Goal: Check status: Check status

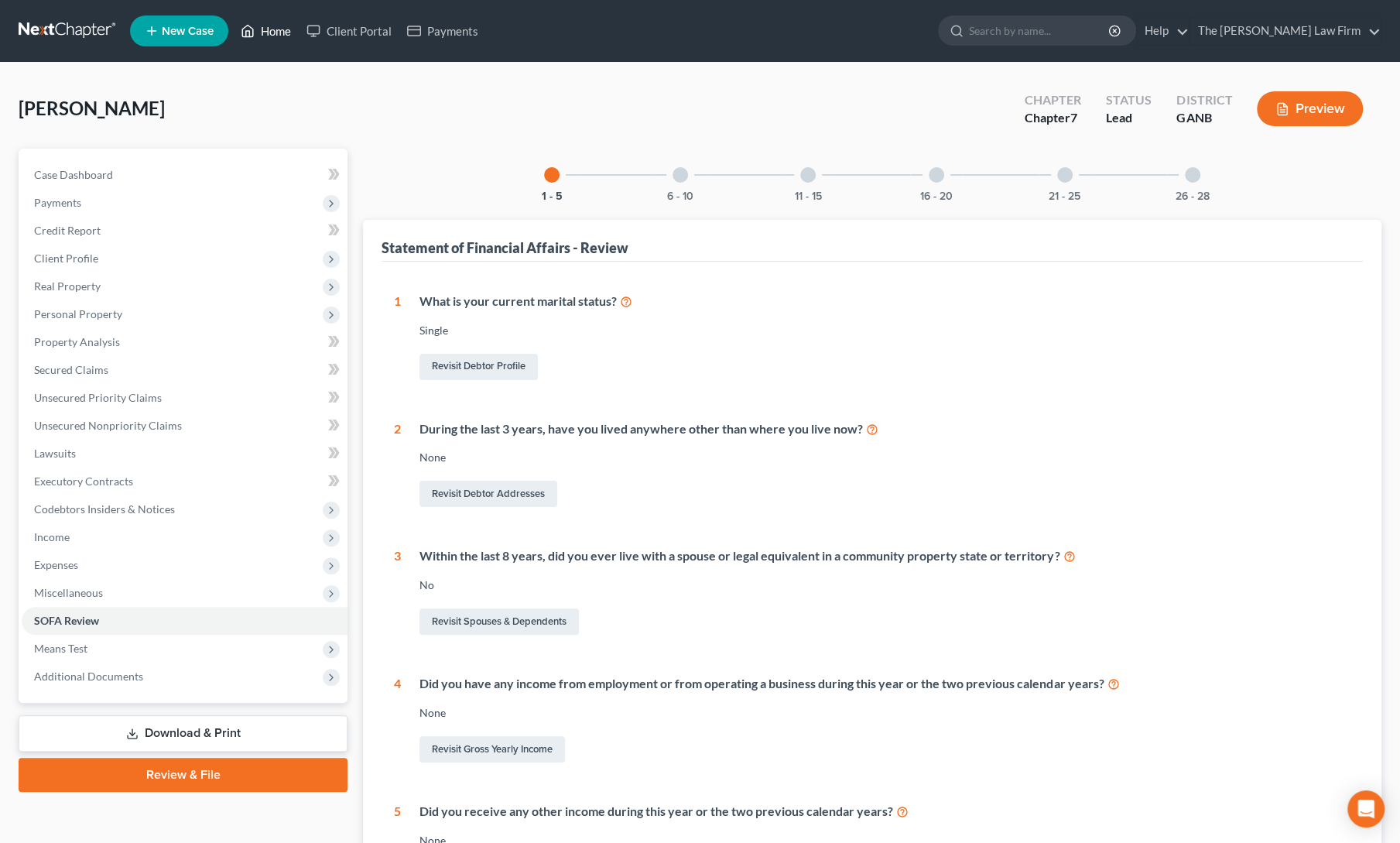
click at [250, 35] on icon at bounding box center [248, 30] width 14 height 19
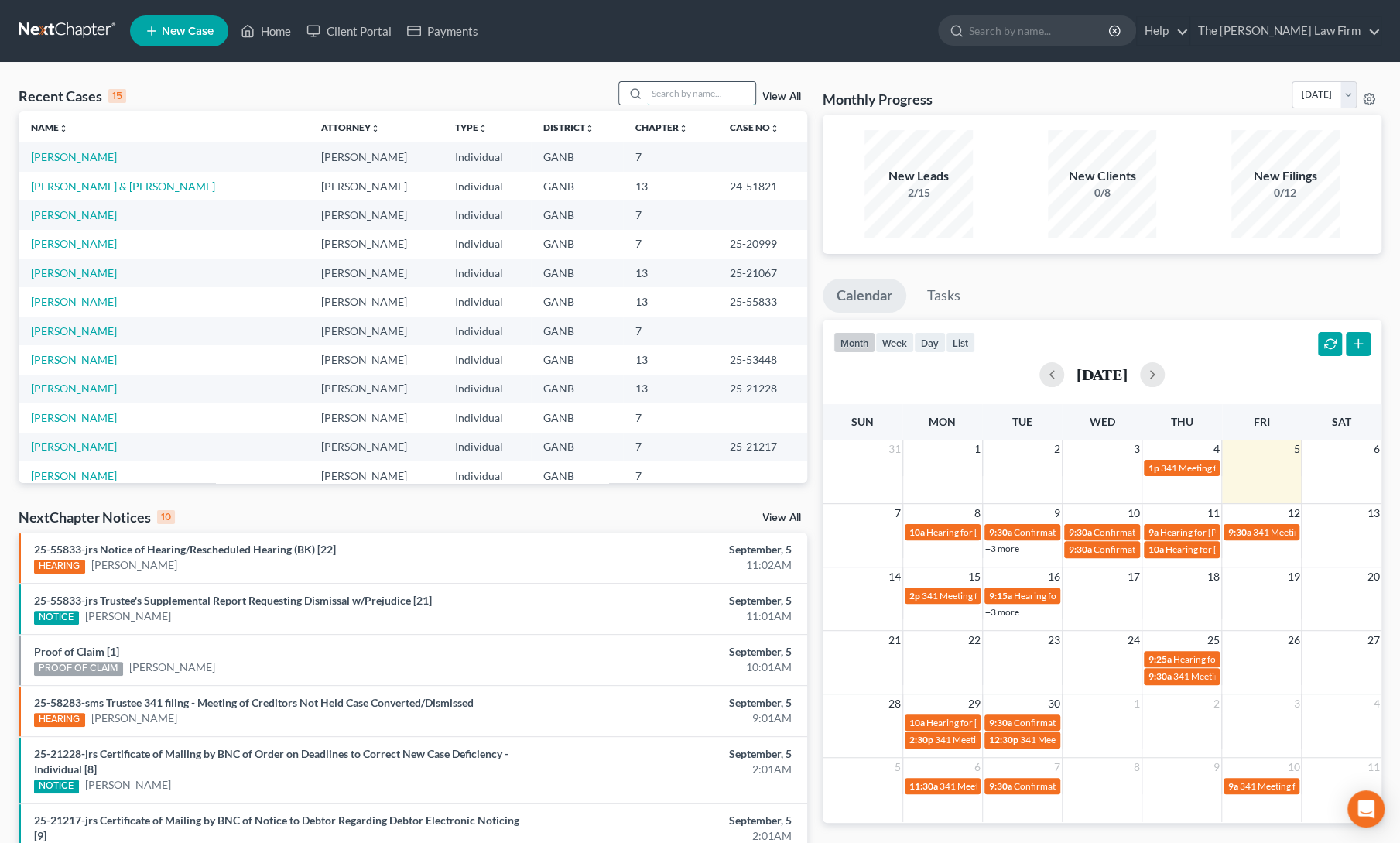
click at [704, 87] on input "search" at bounding box center [700, 93] width 109 height 22
type input "bemister"
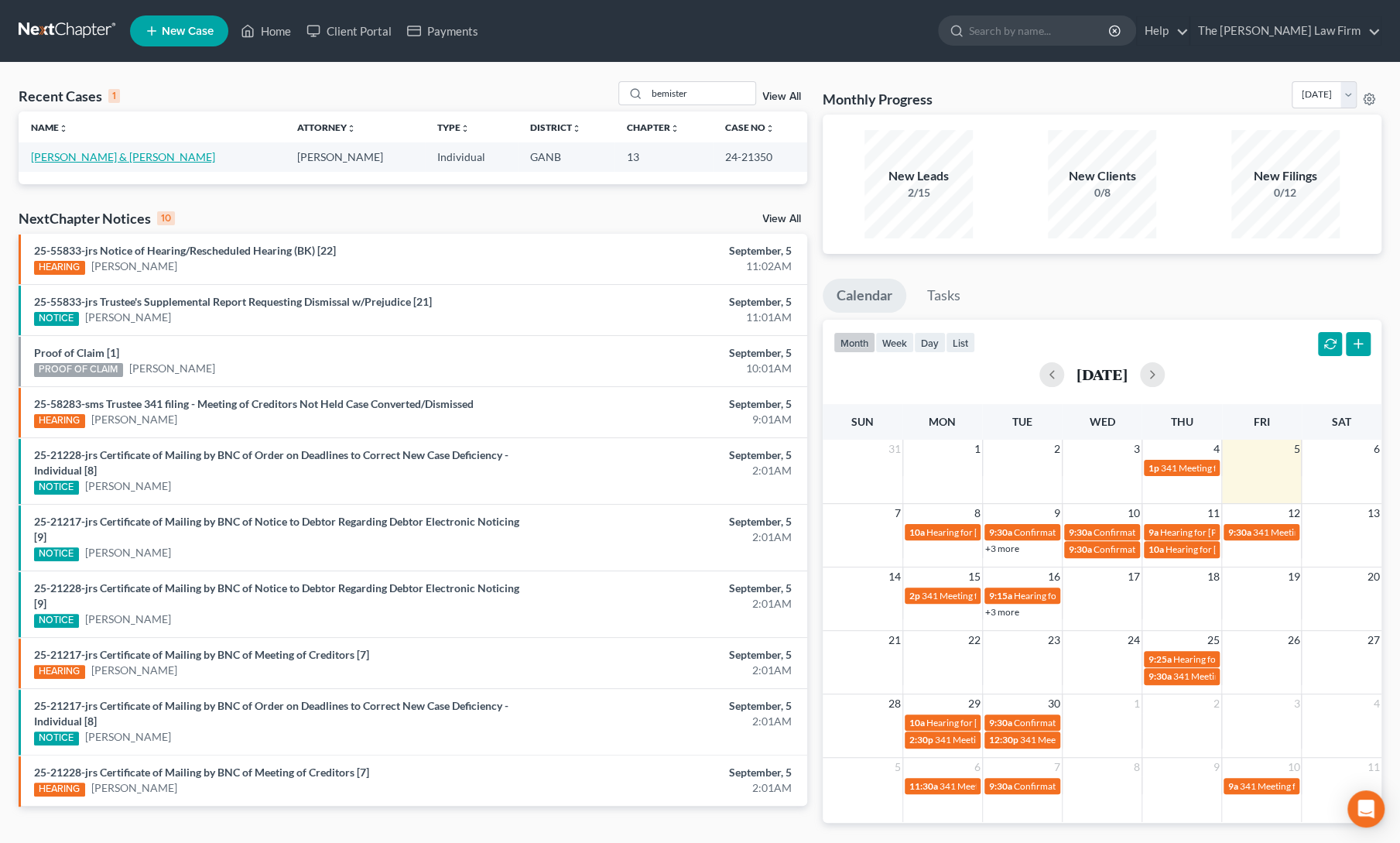
click at [51, 156] on link "[PERSON_NAME] & [PERSON_NAME]" at bounding box center [123, 155] width 184 height 13
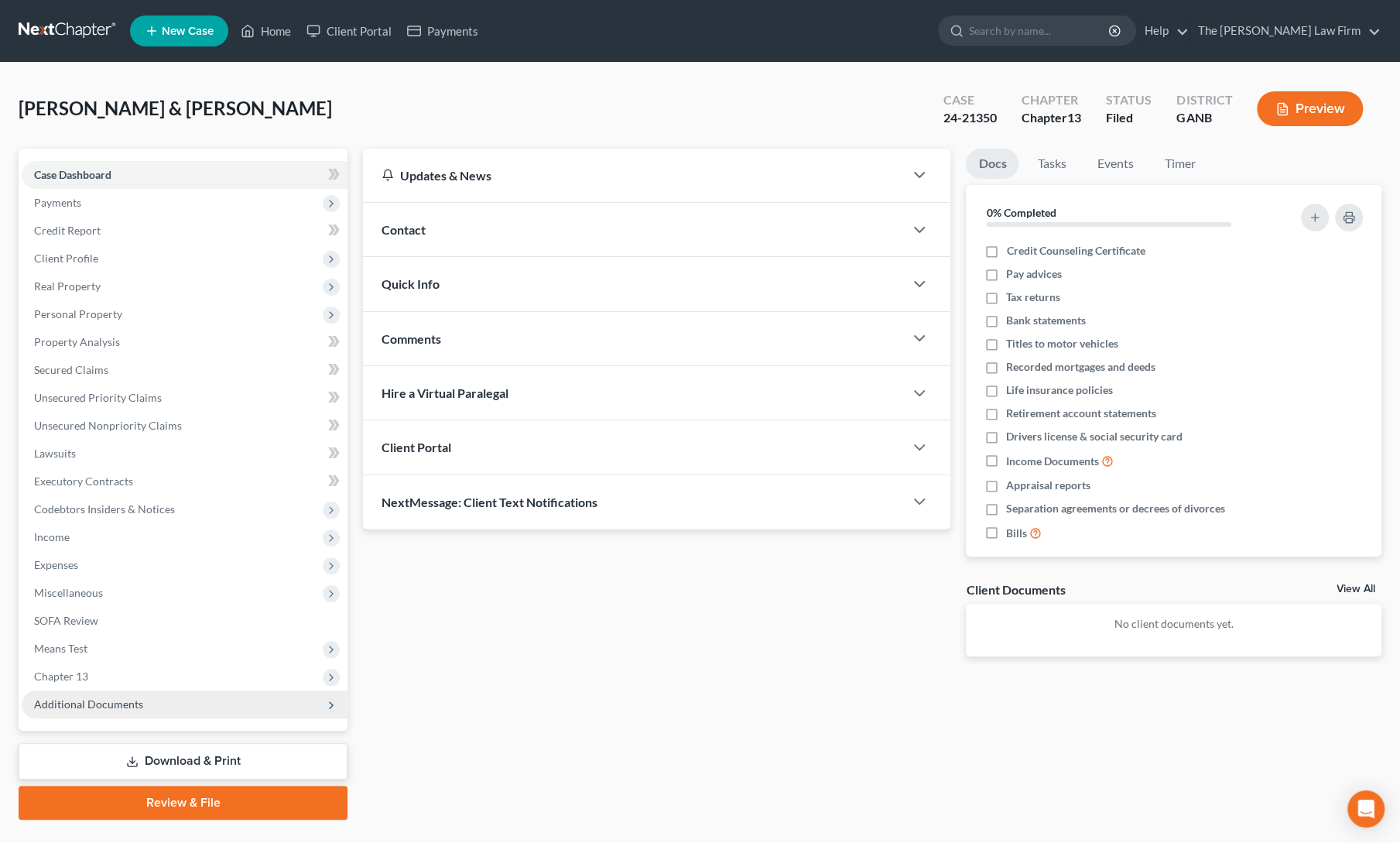
click at [62, 709] on span "Additional Documents" at bounding box center [184, 704] width 326 height 27
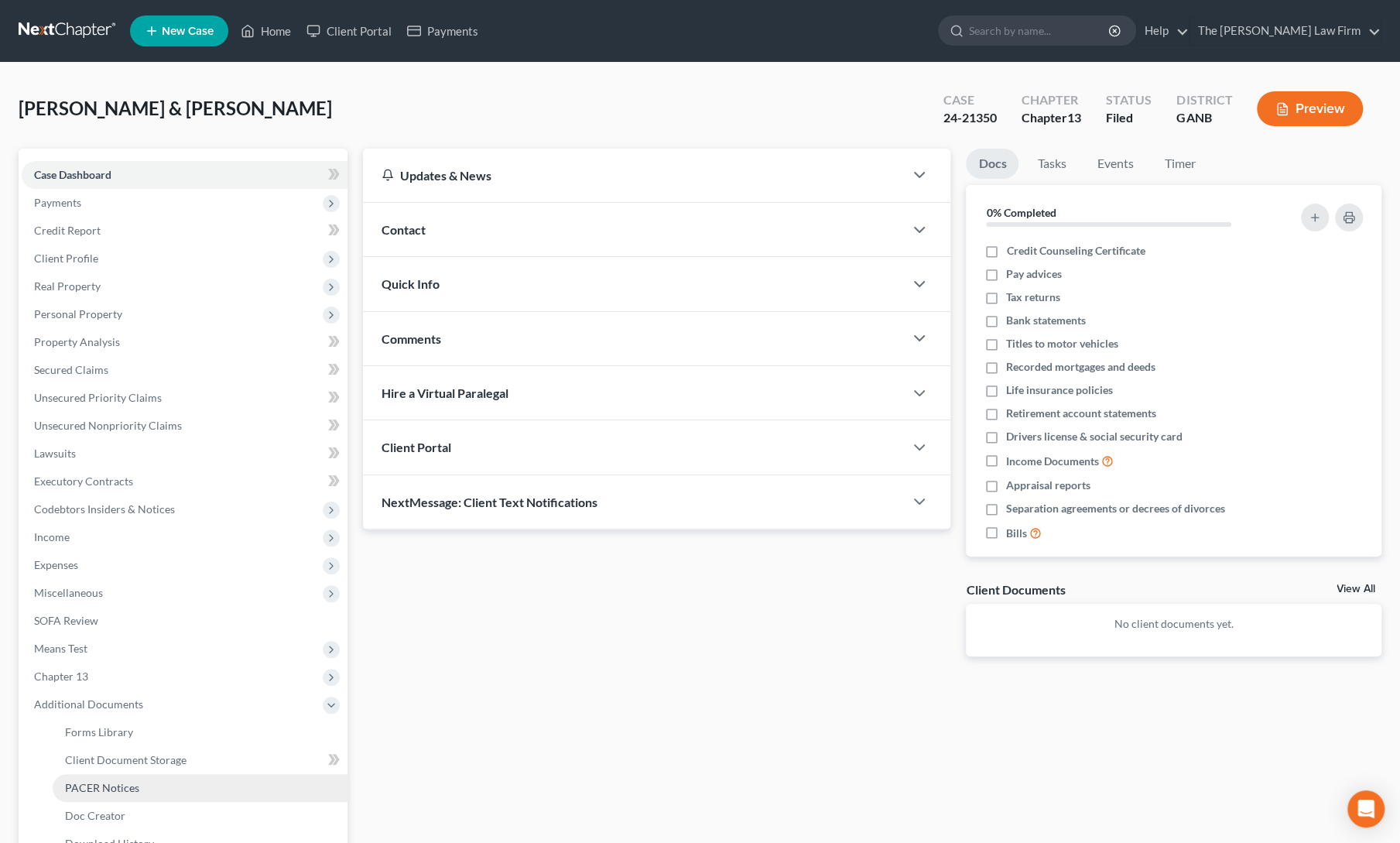
click at [98, 789] on span "PACER Notices" at bounding box center [102, 786] width 74 height 13
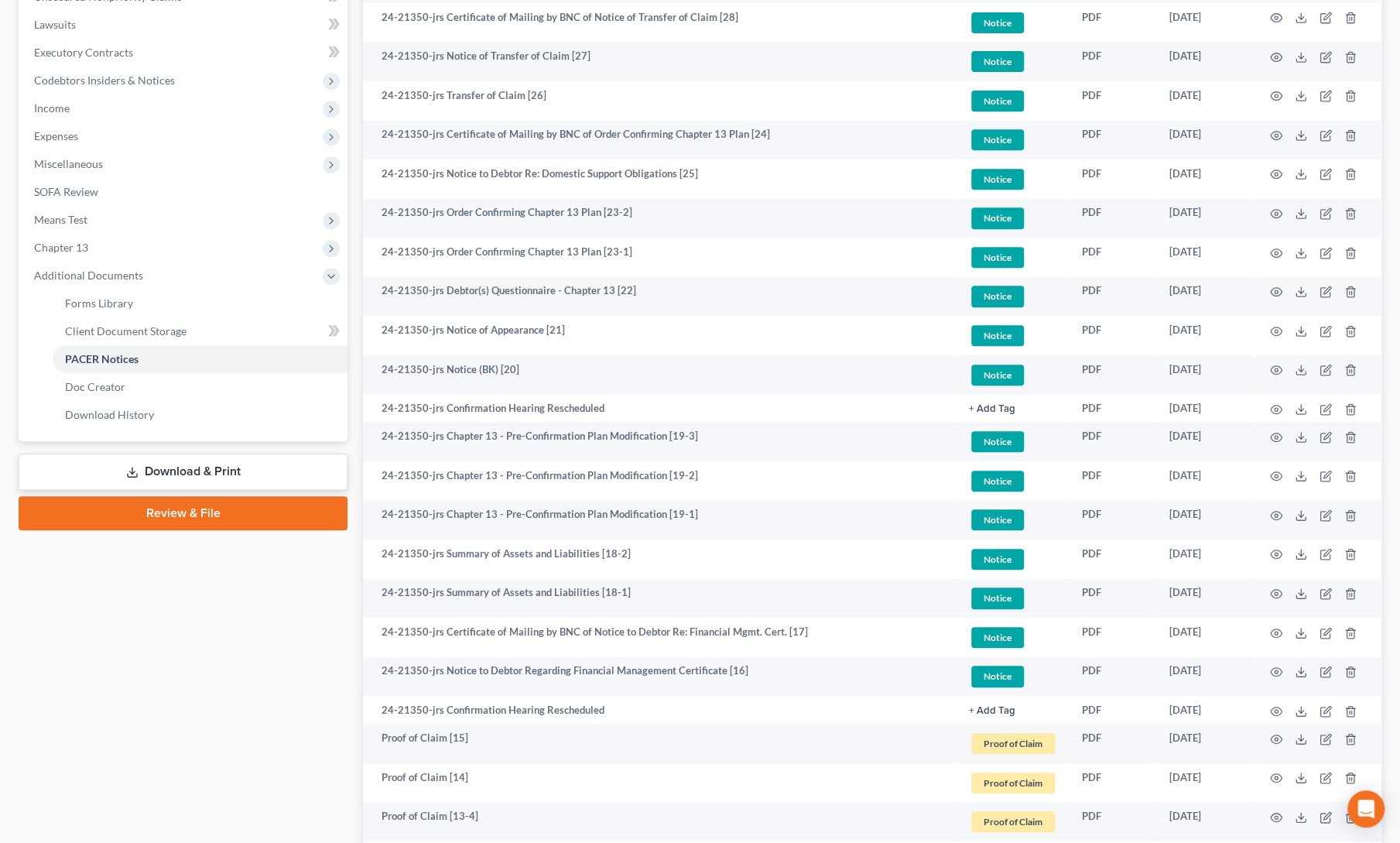
scroll to position [431, 0]
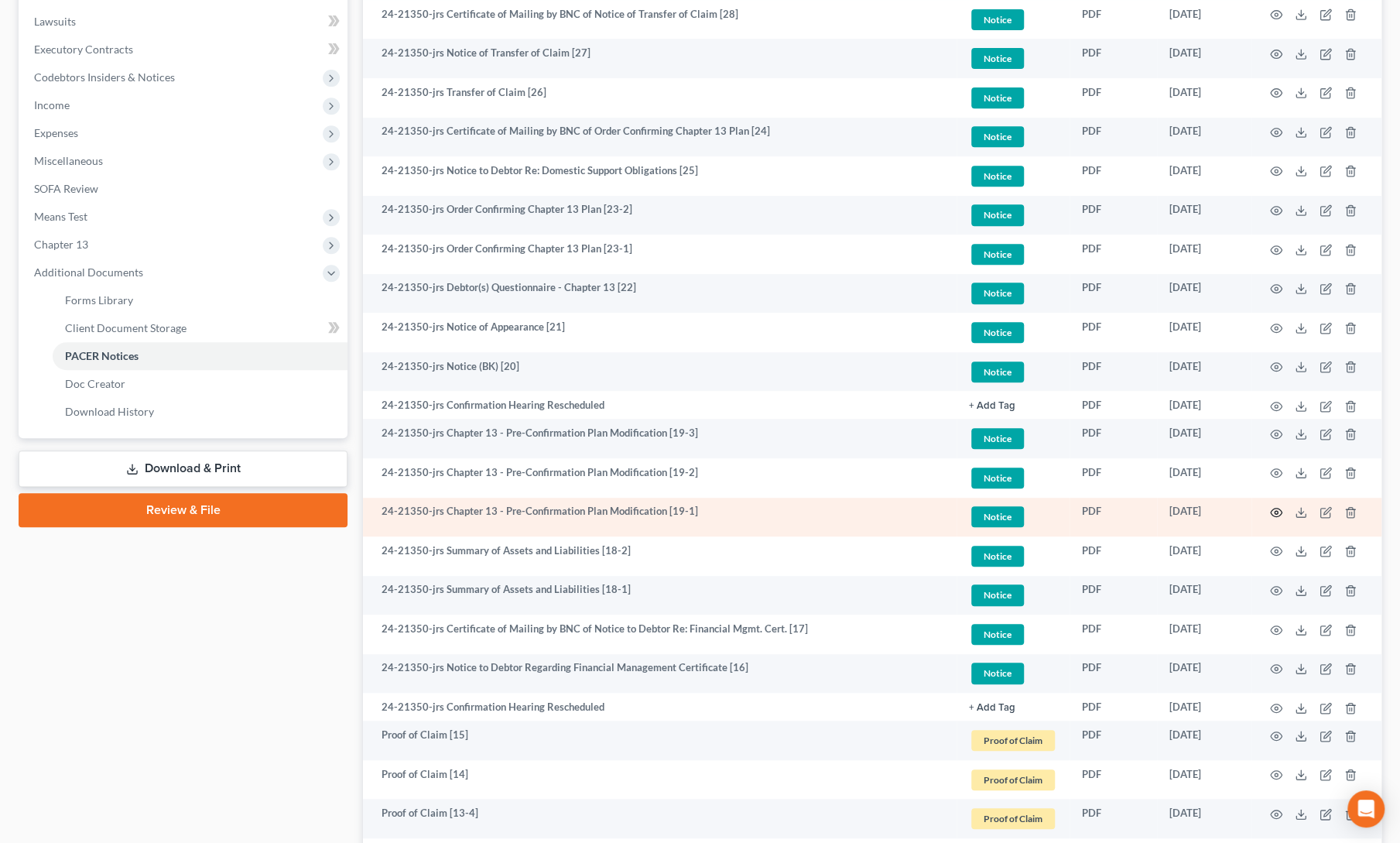
click at [1277, 511] on icon "button" at bounding box center [1276, 511] width 13 height 13
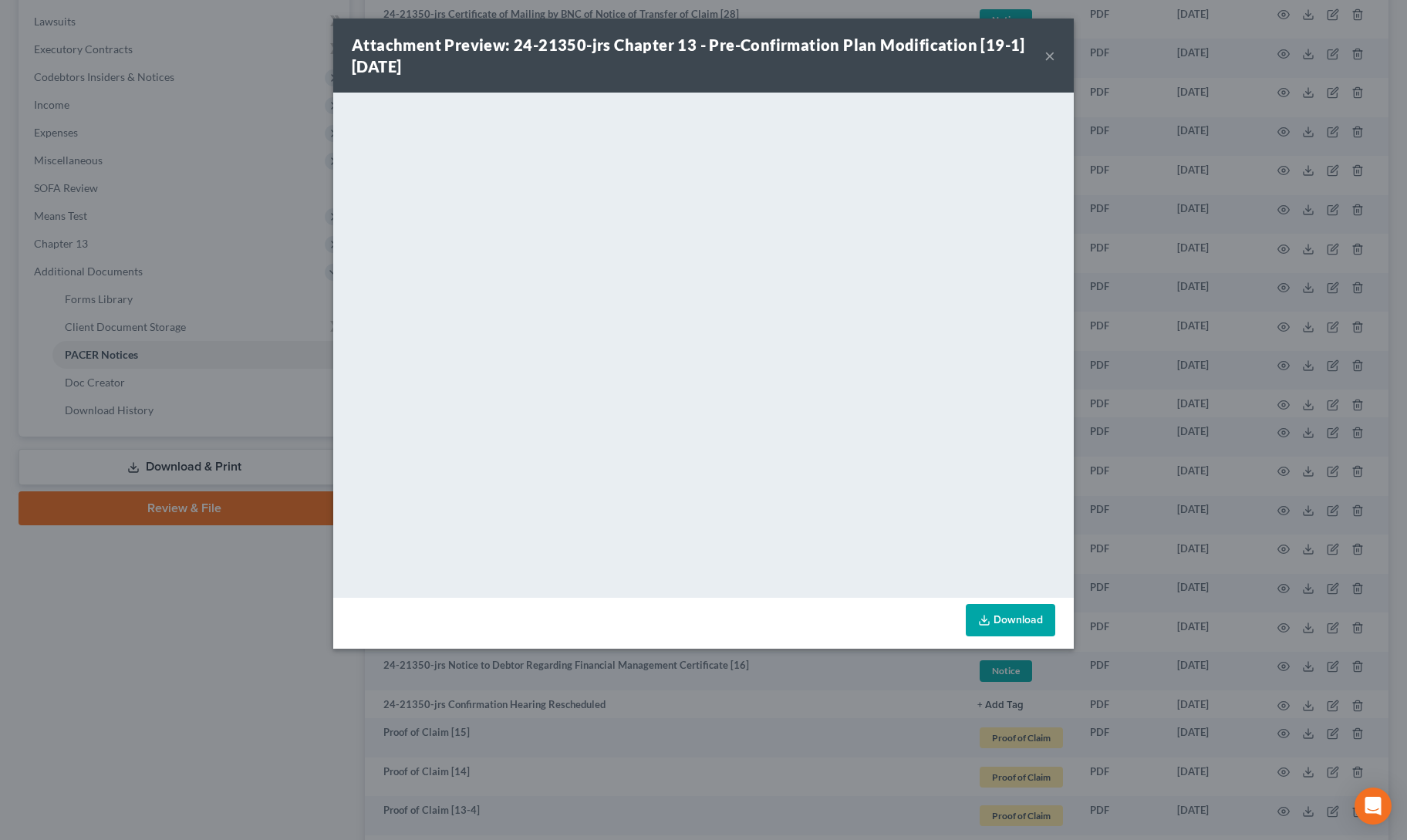
click at [1048, 60] on button "×" at bounding box center [1049, 55] width 11 height 19
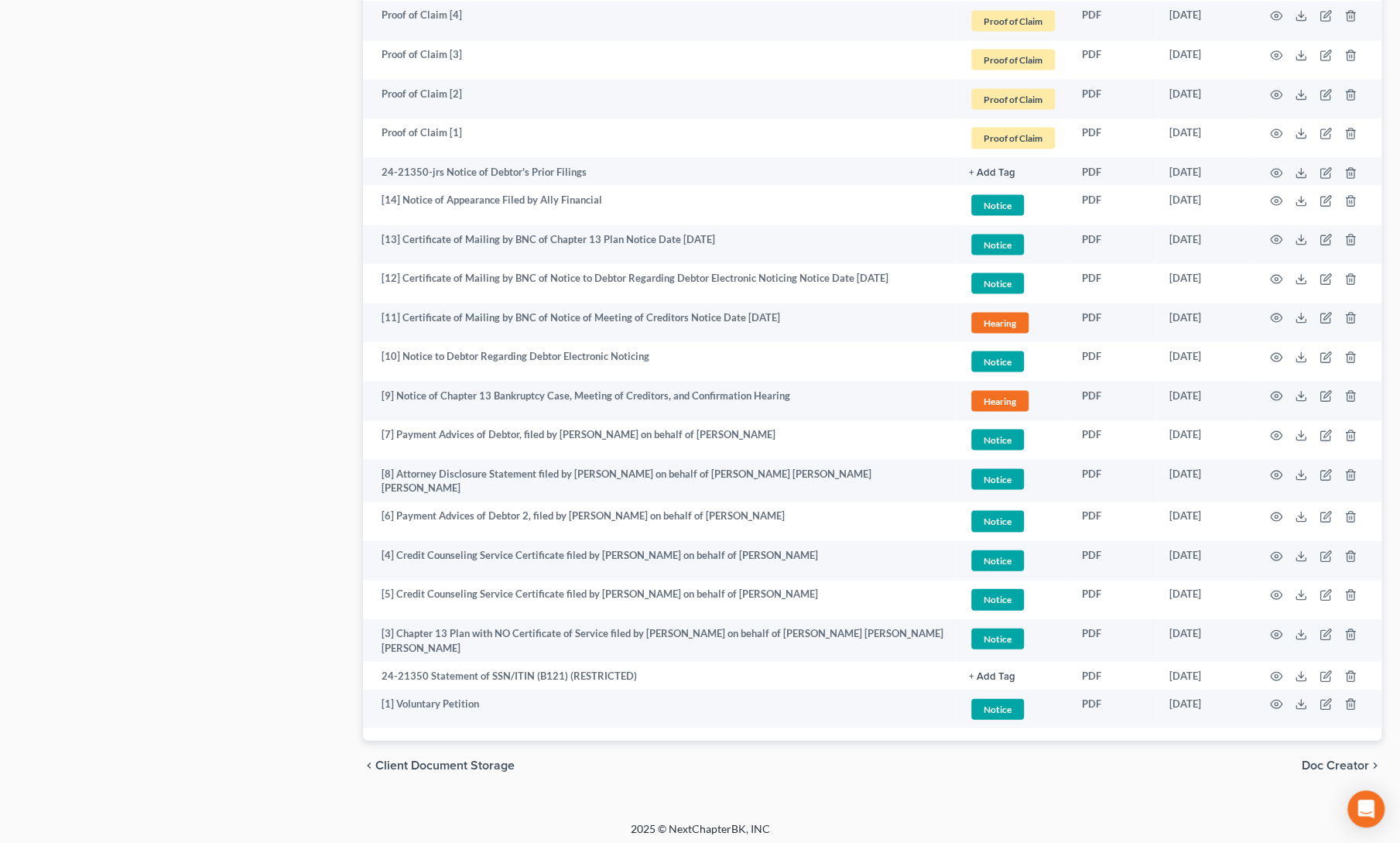
scroll to position [2080, 0]
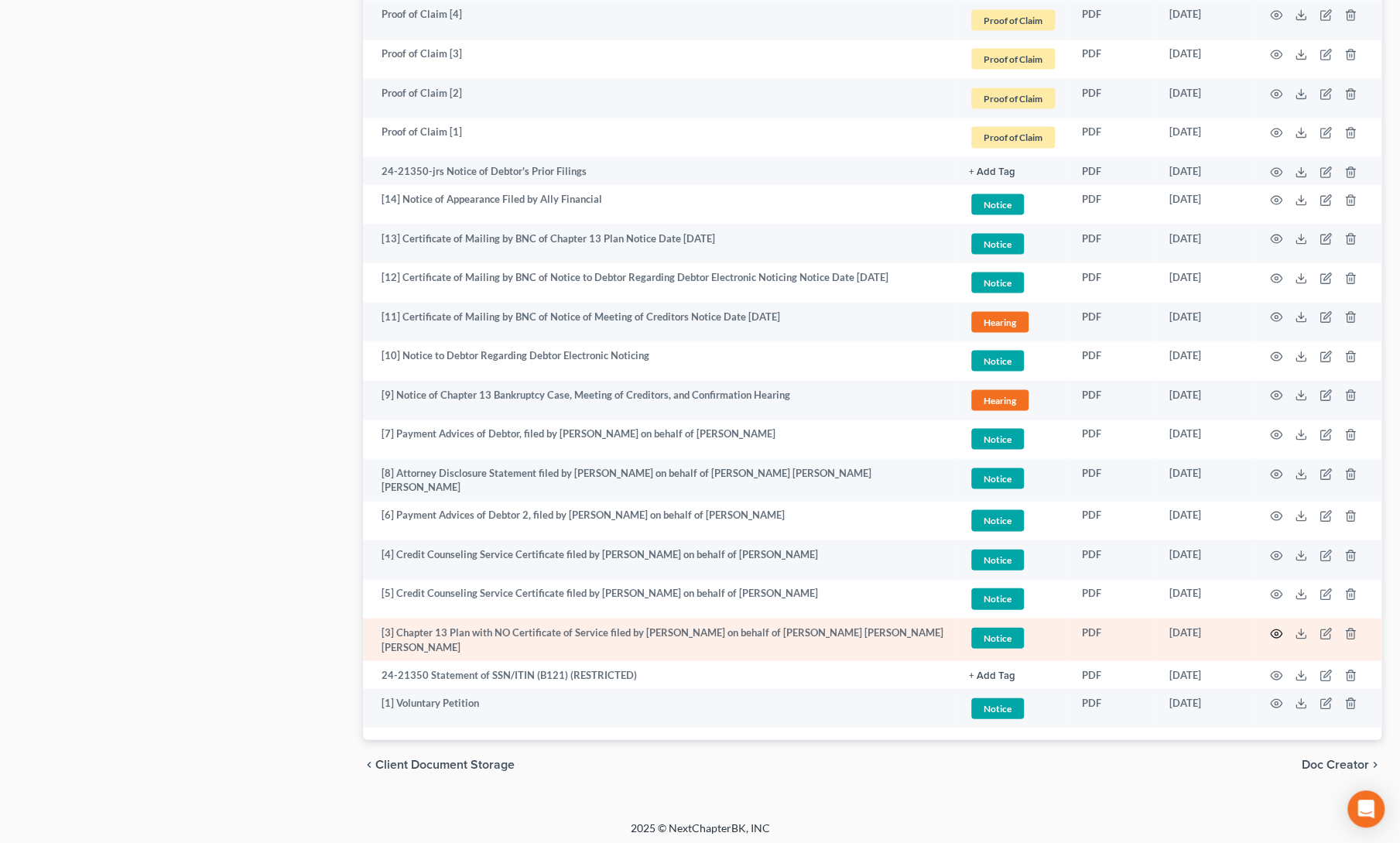
click at [1276, 627] on icon "button" at bounding box center [1276, 633] width 13 height 13
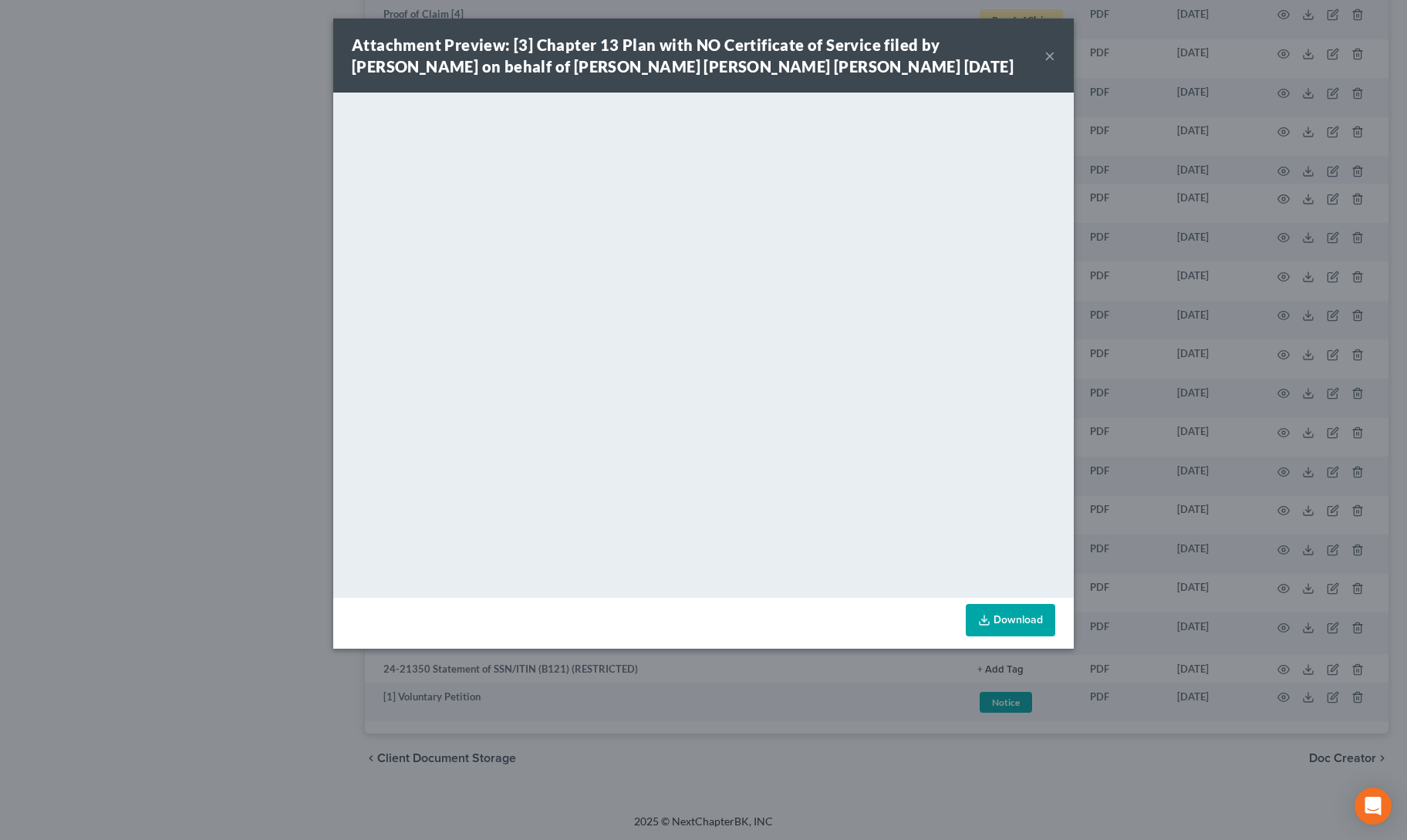
click at [1053, 52] on button "×" at bounding box center [1049, 55] width 11 height 19
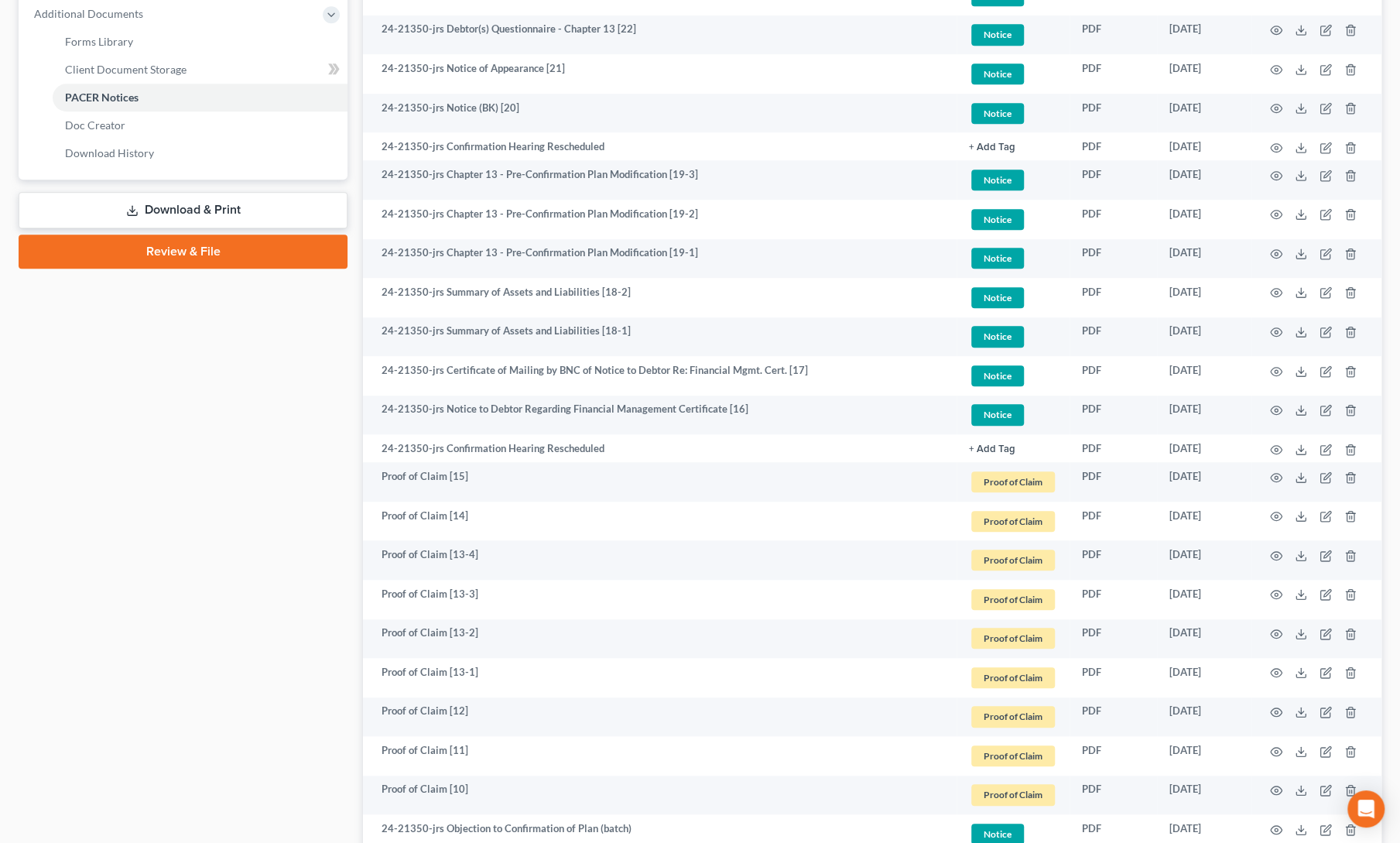
scroll to position [0, 0]
